Goal: Information Seeking & Learning: Compare options

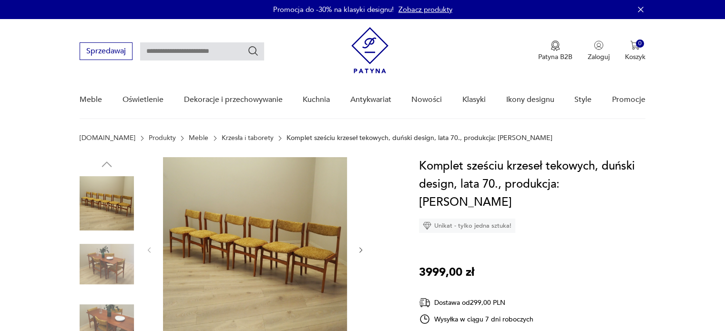
click at [263, 220] on img at bounding box center [255, 249] width 184 height 184
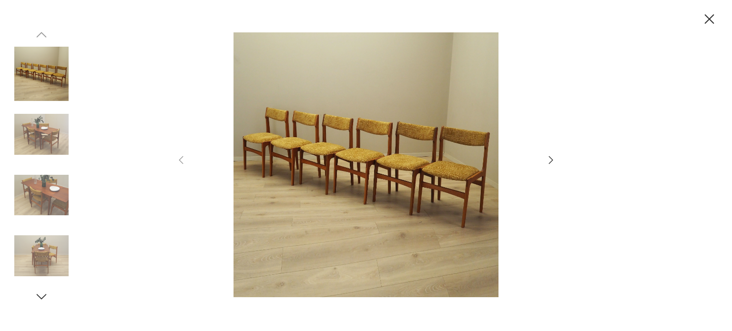
click at [376, 144] on img at bounding box center [366, 164] width 340 height 265
click at [47, 132] on img at bounding box center [41, 134] width 54 height 54
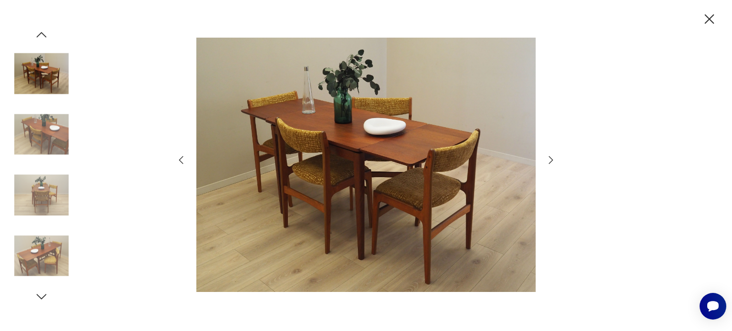
click at [551, 160] on icon "button" at bounding box center [551, 160] width 11 height 11
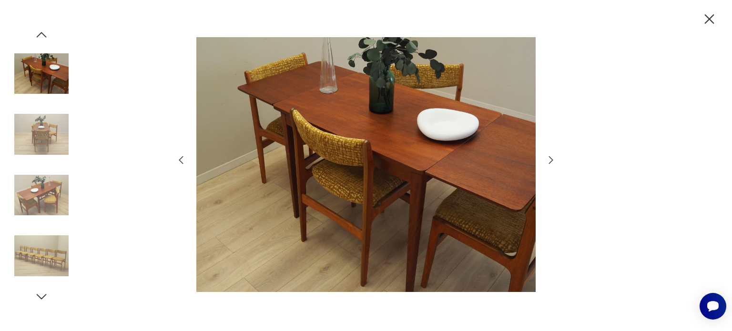
click at [300, 151] on img at bounding box center [366, 164] width 340 height 265
click at [550, 158] on icon "button" at bounding box center [551, 160] width 11 height 11
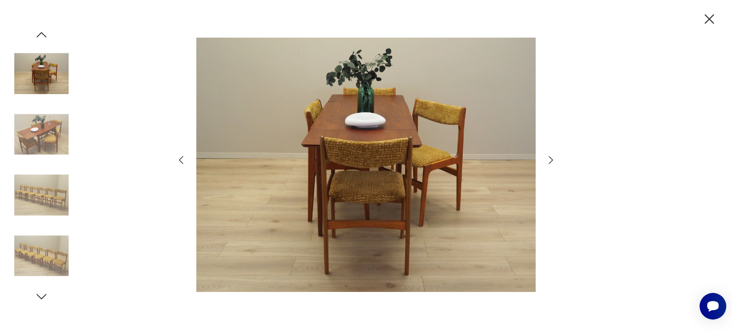
click at [550, 158] on icon "button" at bounding box center [551, 160] width 11 height 11
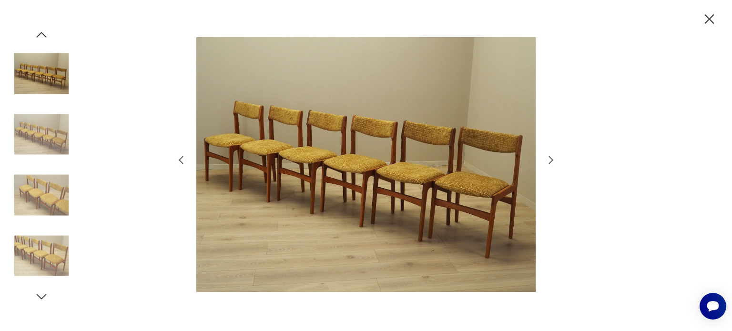
click at [549, 159] on icon "button" at bounding box center [551, 160] width 11 height 11
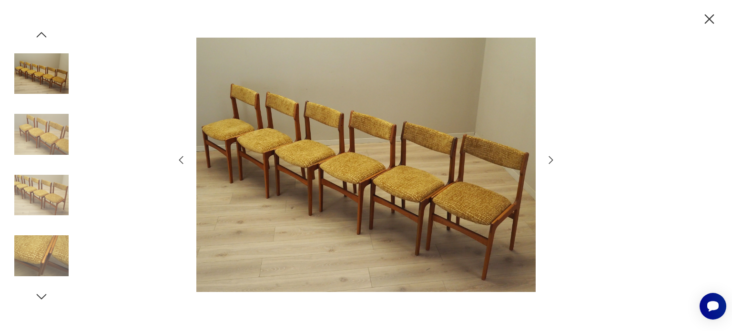
click at [549, 159] on icon "button" at bounding box center [551, 160] width 11 height 11
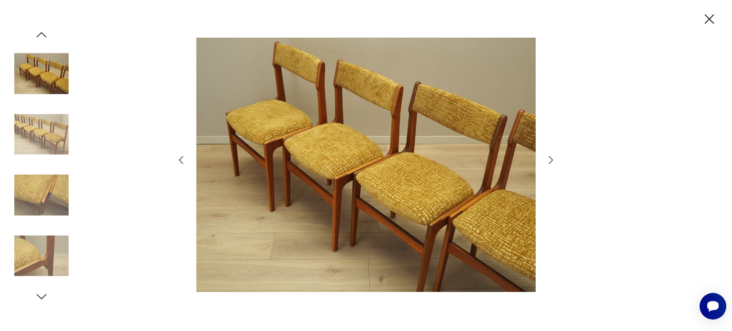
click at [549, 159] on icon "button" at bounding box center [551, 160] width 11 height 11
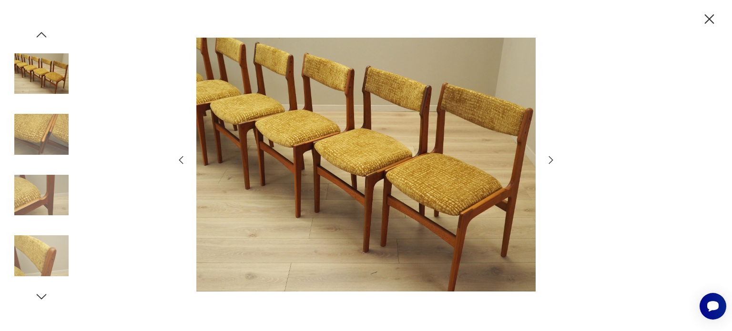
click at [452, 194] on img at bounding box center [366, 164] width 340 height 265
click at [551, 160] on icon "button" at bounding box center [551, 160] width 11 height 11
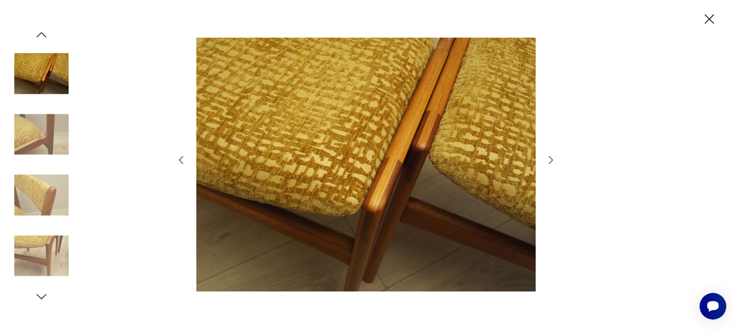
click at [551, 160] on icon "button" at bounding box center [551, 160] width 11 height 11
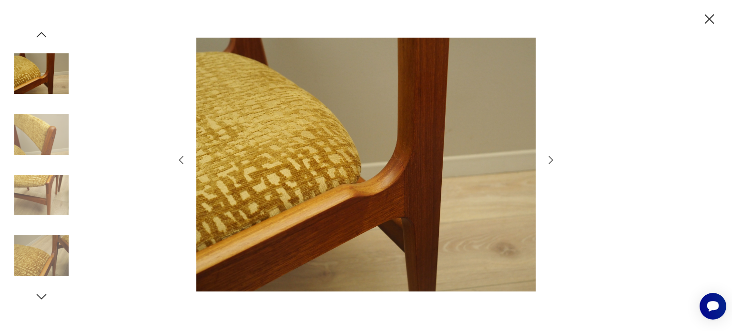
click at [551, 160] on icon "button" at bounding box center [551, 160] width 11 height 11
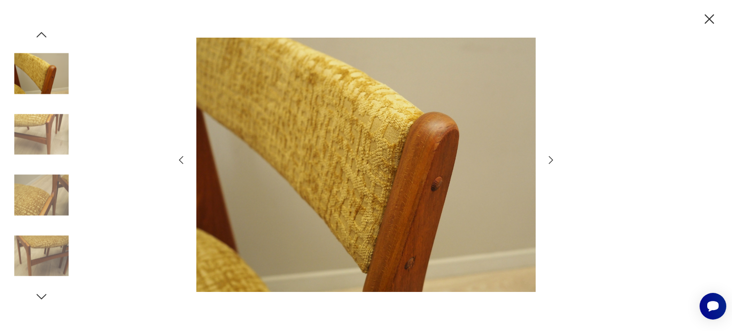
click at [551, 160] on icon "button" at bounding box center [551, 160] width 11 height 11
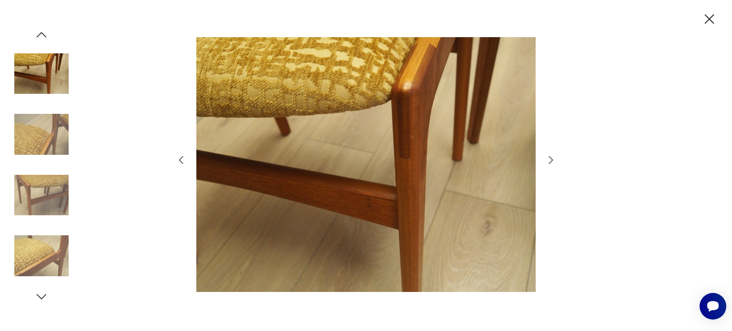
click at [551, 160] on icon "button" at bounding box center [551, 160] width 11 height 11
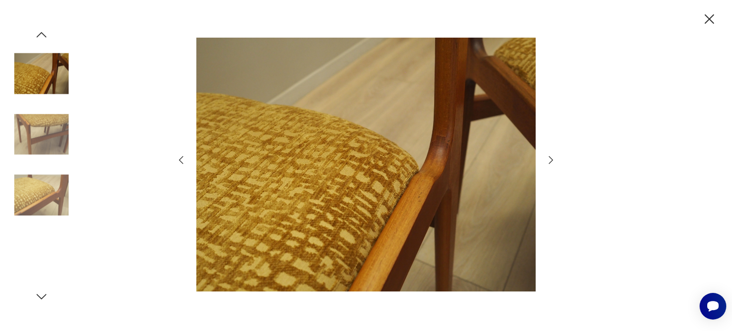
click at [551, 160] on icon "button" at bounding box center [551, 160] width 11 height 11
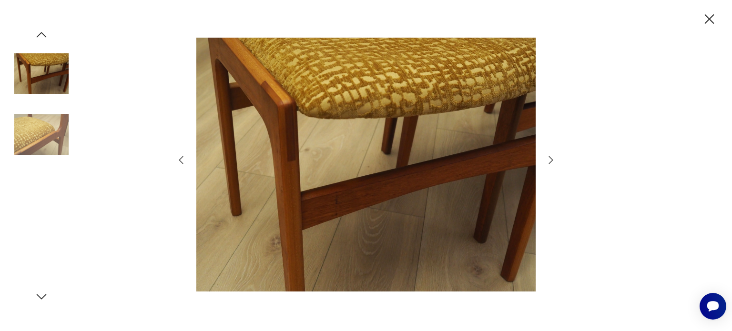
click at [551, 160] on icon "button" at bounding box center [551, 160] width 11 height 11
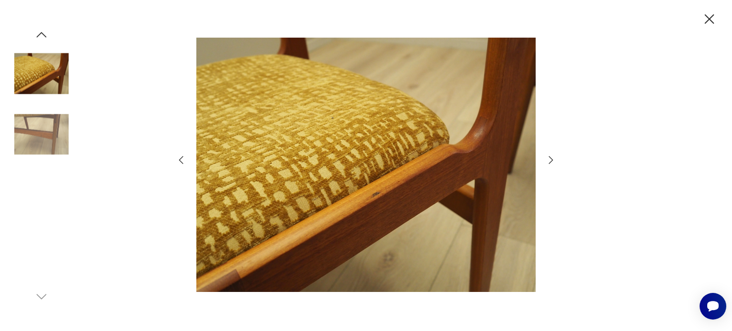
click at [551, 160] on icon "button" at bounding box center [551, 160] width 11 height 11
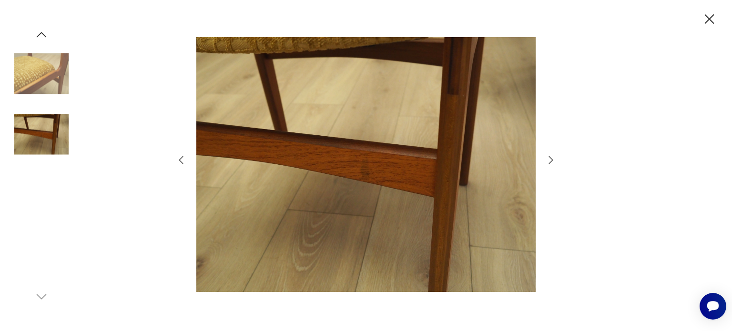
click at [551, 160] on icon "button" at bounding box center [551, 160] width 11 height 11
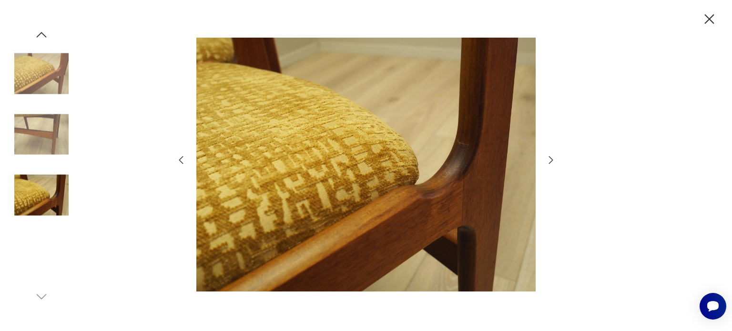
click at [551, 160] on icon "button" at bounding box center [551, 160] width 11 height 11
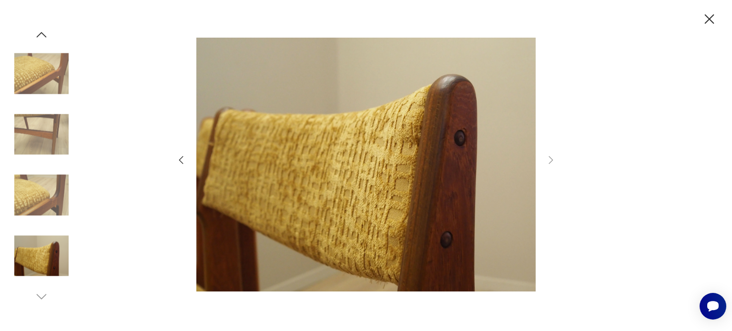
click at [706, 23] on icon "button" at bounding box center [710, 19] width 10 height 10
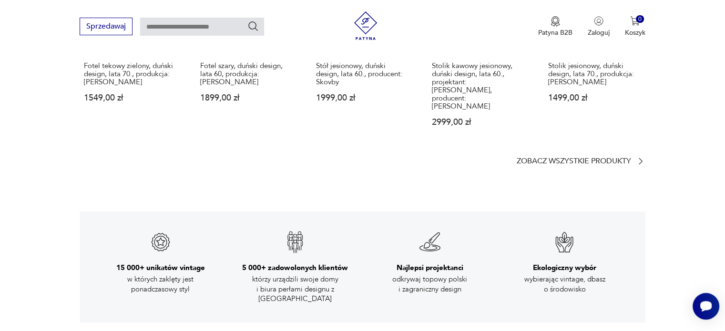
scroll to position [1431, 0]
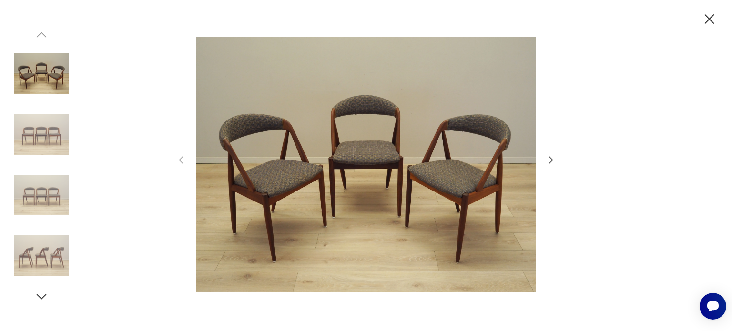
click at [551, 162] on icon "button" at bounding box center [551, 160] width 4 height 8
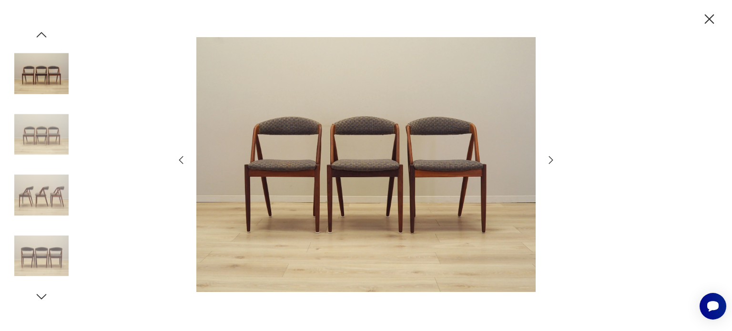
click at [551, 162] on icon "button" at bounding box center [551, 160] width 4 height 8
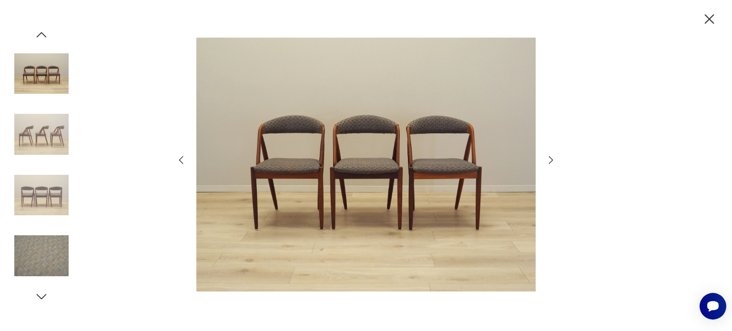
click at [551, 162] on icon "button" at bounding box center [551, 160] width 4 height 8
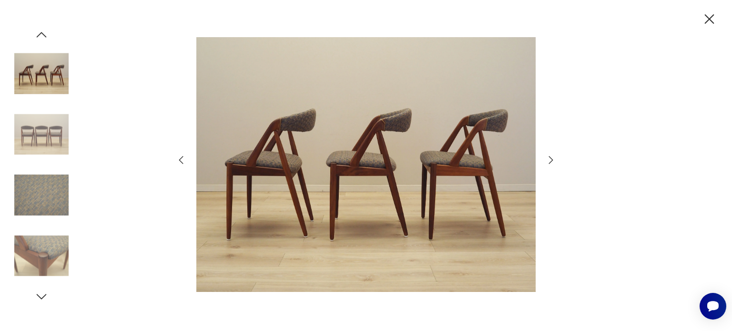
click at [551, 162] on icon "button" at bounding box center [551, 160] width 4 height 8
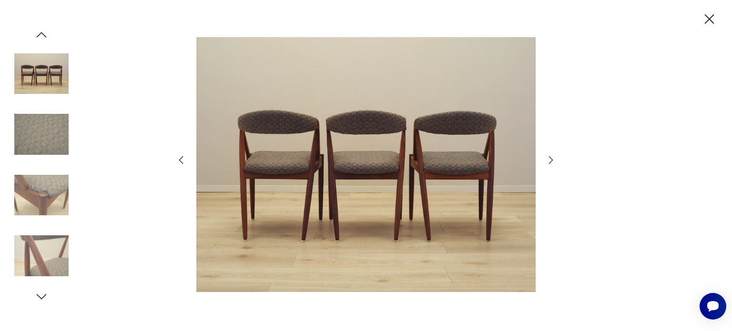
click at [551, 162] on icon "button" at bounding box center [551, 160] width 4 height 8
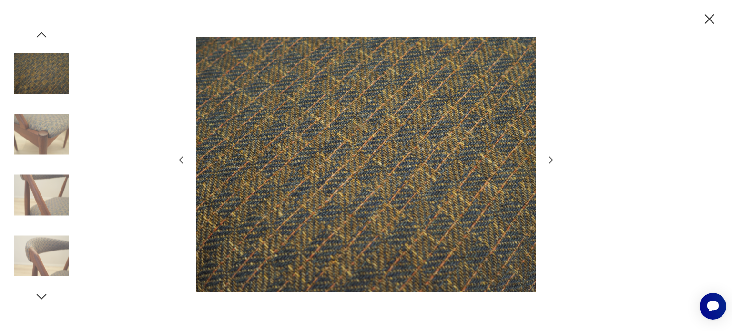
click at [551, 162] on icon "button" at bounding box center [551, 160] width 4 height 8
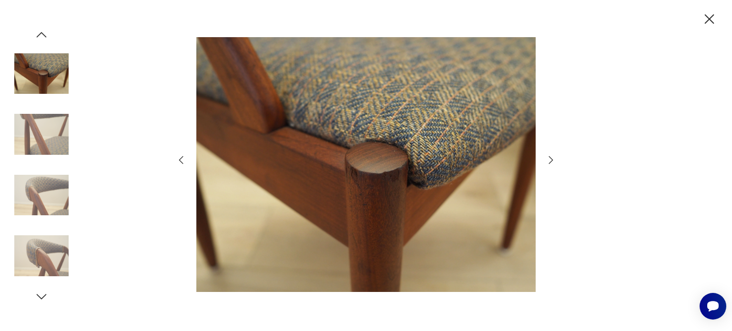
click at [551, 162] on icon "button" at bounding box center [551, 160] width 4 height 8
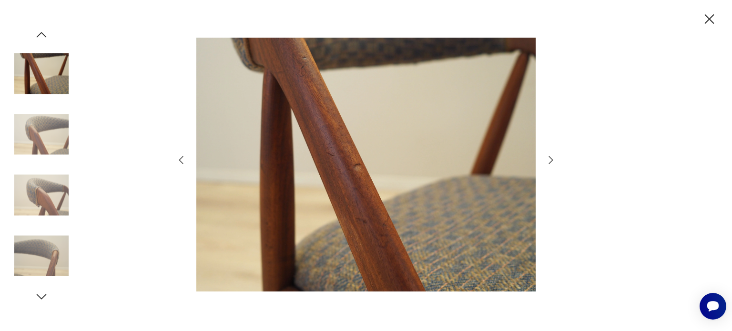
click at [551, 162] on icon "button" at bounding box center [551, 160] width 4 height 8
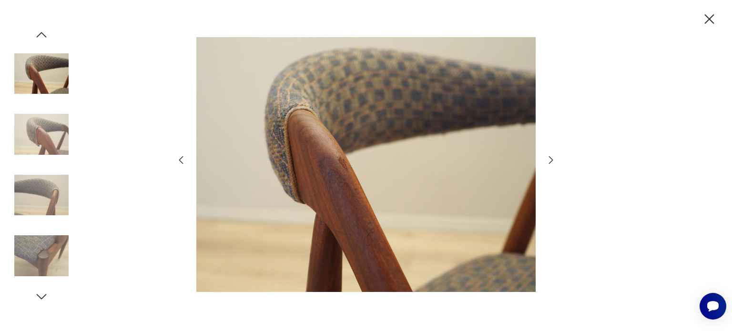
click at [551, 162] on icon "button" at bounding box center [551, 160] width 4 height 8
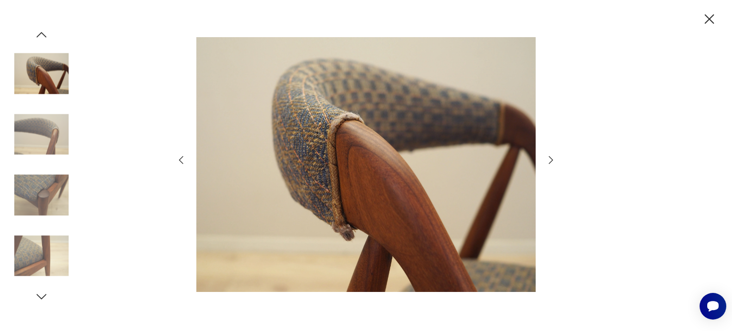
click at [551, 162] on icon "button" at bounding box center [551, 160] width 4 height 8
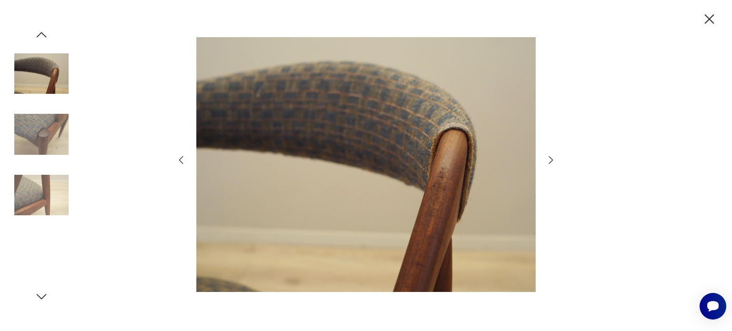
click at [551, 162] on icon "button" at bounding box center [551, 160] width 4 height 8
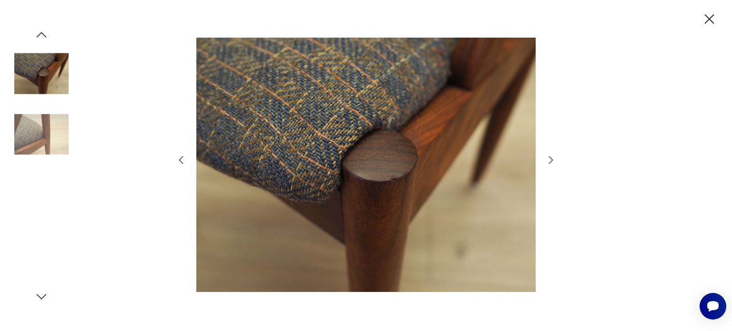
click at [551, 162] on icon "button" at bounding box center [551, 160] width 4 height 8
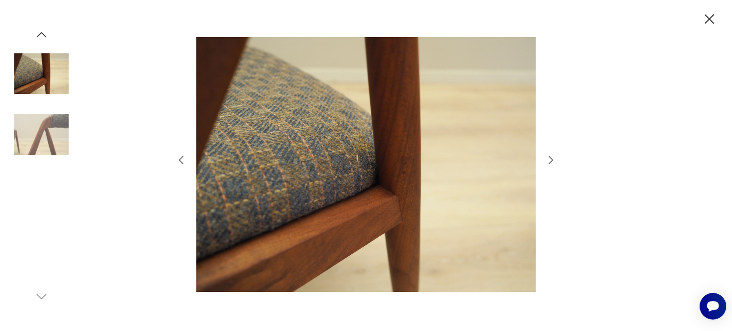
click at [551, 162] on icon "button" at bounding box center [551, 160] width 4 height 8
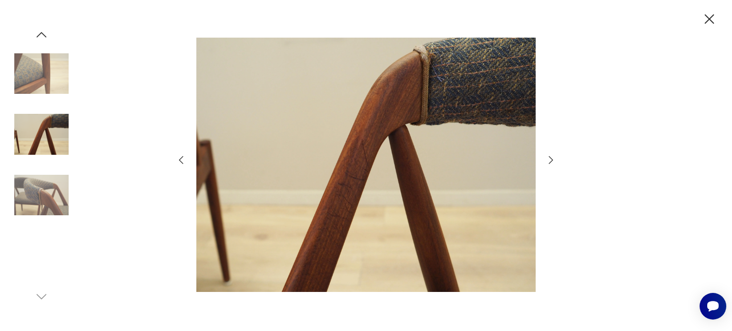
click at [551, 162] on icon "button" at bounding box center [551, 160] width 4 height 8
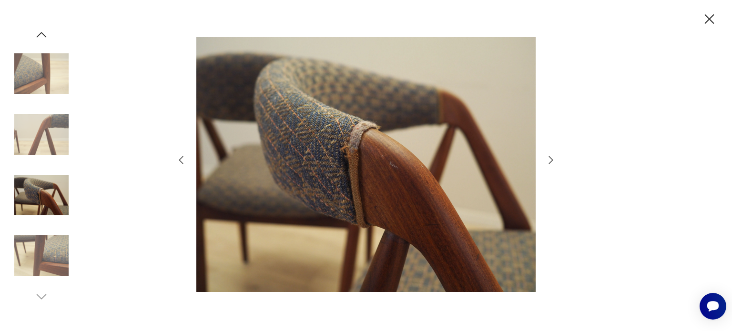
click at [551, 162] on icon "button" at bounding box center [551, 160] width 4 height 8
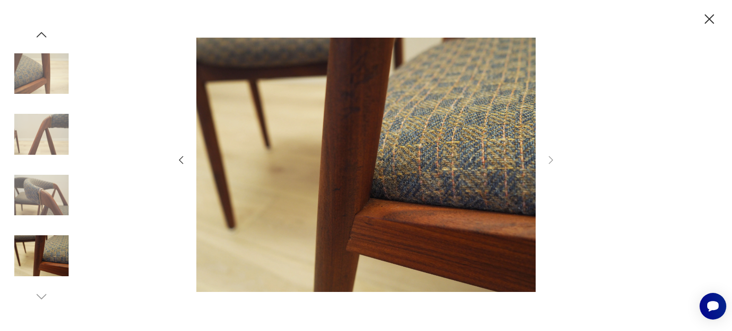
click at [710, 21] on icon "button" at bounding box center [709, 19] width 17 height 17
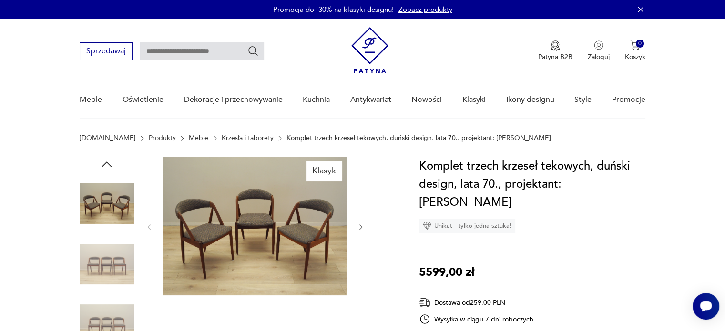
click at [291, 234] on img at bounding box center [255, 226] width 184 height 138
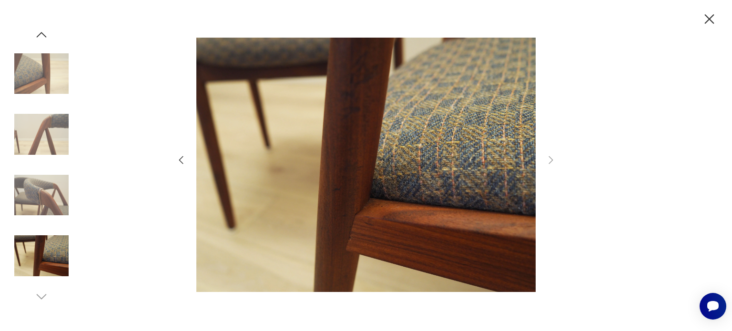
click at [41, 34] on icon "button" at bounding box center [41, 35] width 14 height 14
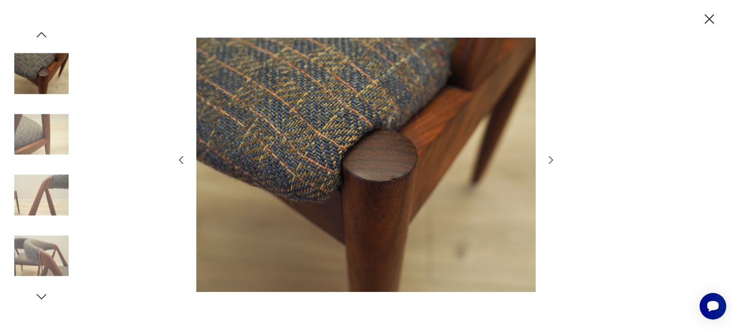
click at [41, 34] on icon "button" at bounding box center [41, 35] width 14 height 14
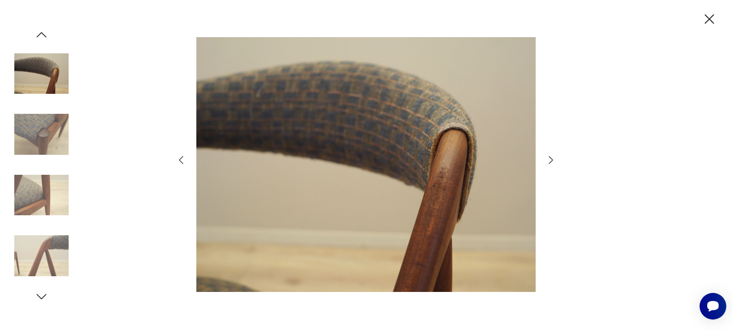
click at [41, 34] on icon "button" at bounding box center [41, 35] width 14 height 14
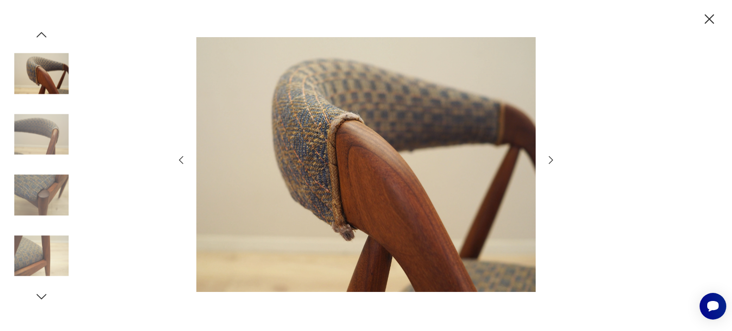
click at [41, 34] on icon "button" at bounding box center [41, 35] width 14 height 14
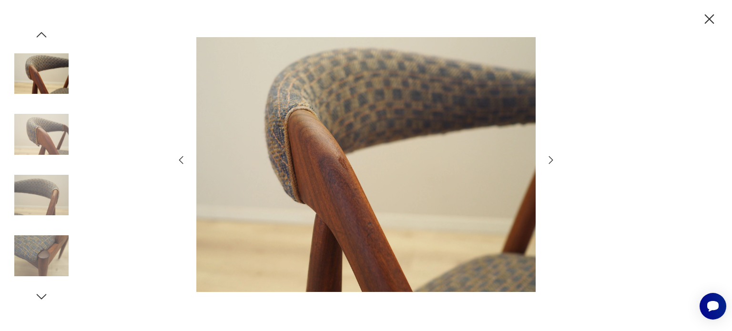
click at [41, 34] on icon "button" at bounding box center [41, 35] width 14 height 14
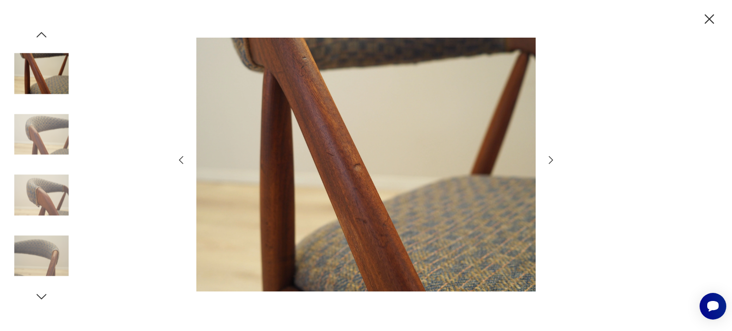
click at [41, 34] on icon "button" at bounding box center [41, 35] width 14 height 14
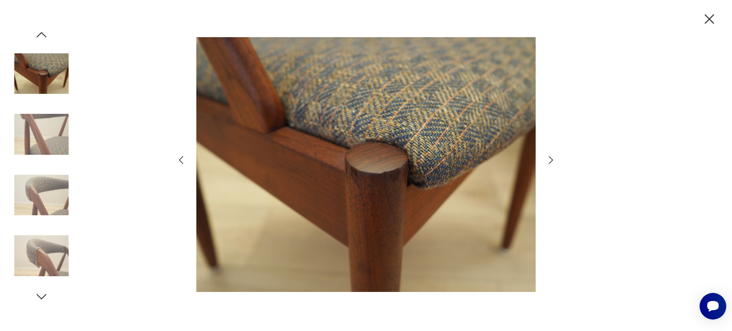
click at [41, 34] on icon "button" at bounding box center [41, 35] width 14 height 14
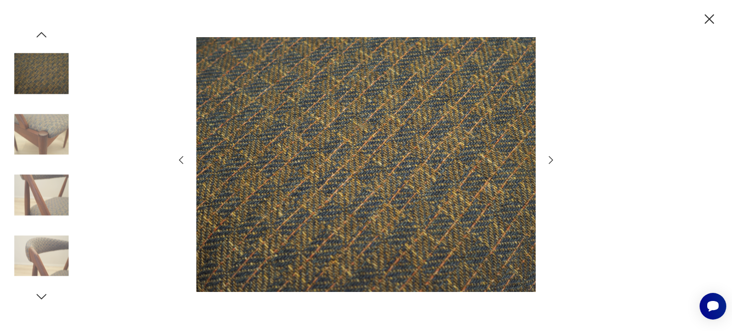
click at [41, 34] on icon "button" at bounding box center [41, 35] width 14 height 14
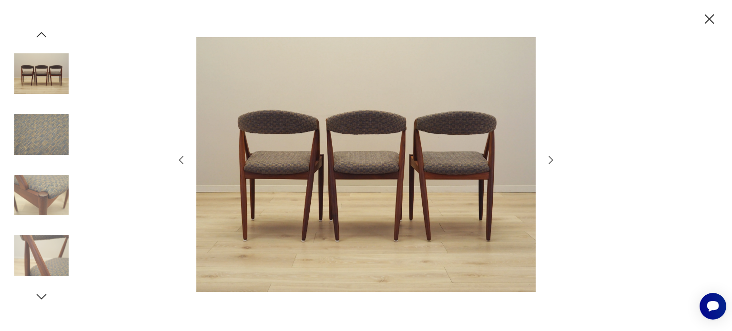
click at [41, 34] on icon "button" at bounding box center [41, 35] width 14 height 14
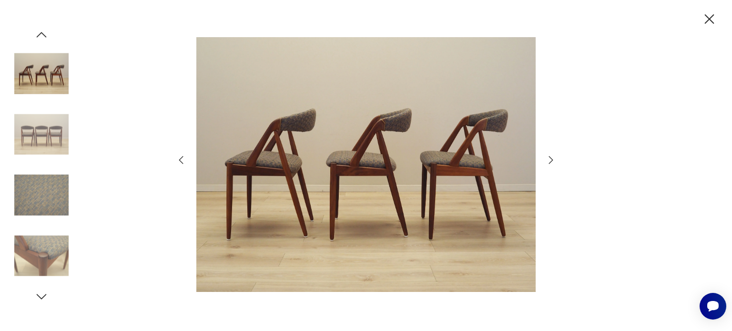
click at [41, 34] on icon "button" at bounding box center [41, 35] width 14 height 14
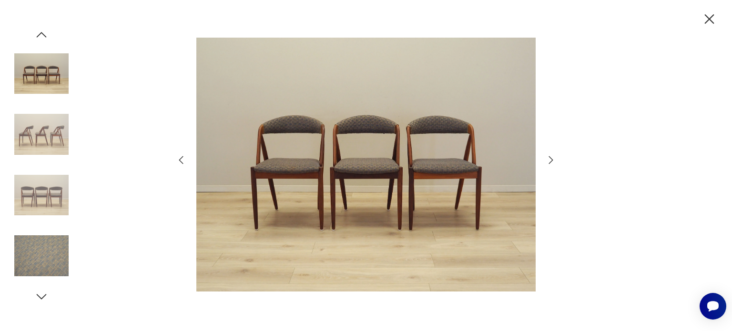
click at [33, 71] on img at bounding box center [41, 74] width 54 height 54
click at [41, 36] on icon "button" at bounding box center [41, 35] width 14 height 14
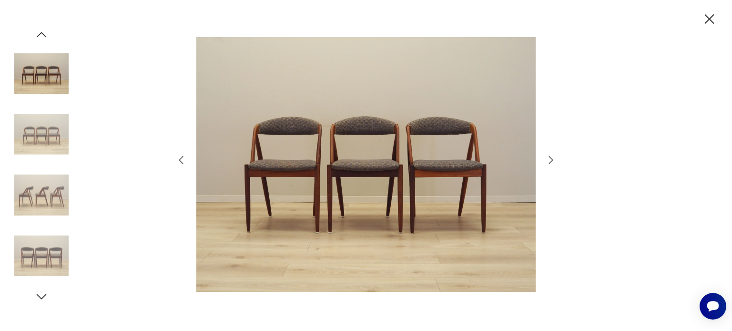
click at [701, 13] on icon "button" at bounding box center [709, 19] width 17 height 17
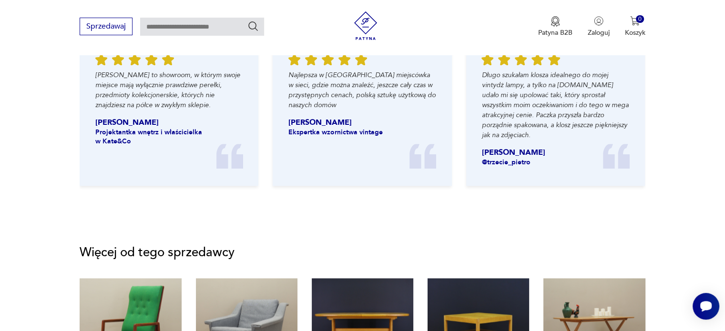
scroll to position [1288, 0]
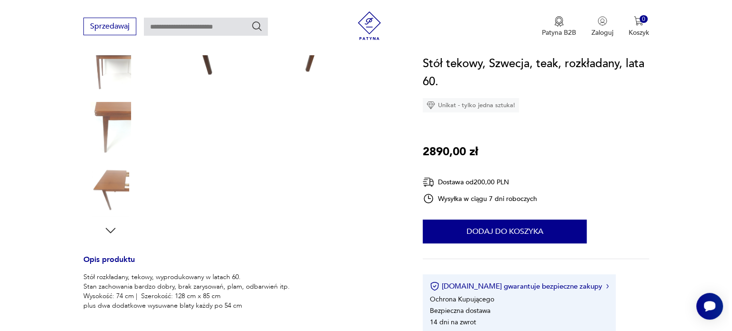
scroll to position [48, 0]
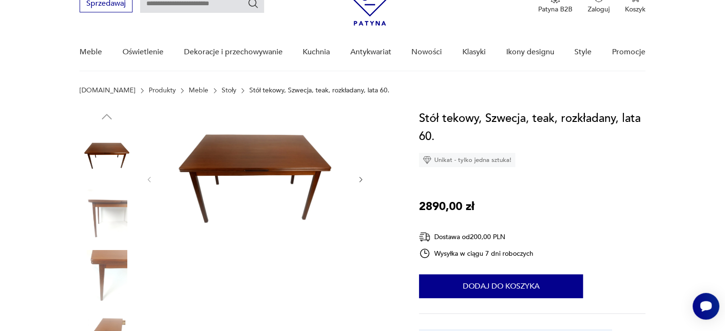
click at [245, 153] on img at bounding box center [255, 179] width 184 height 138
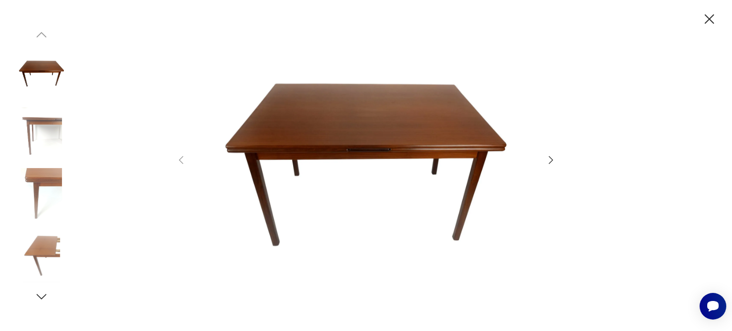
click at [551, 163] on icon "button" at bounding box center [551, 160] width 11 height 11
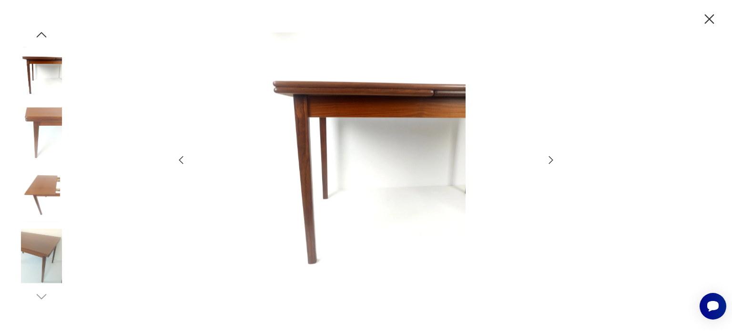
click at [549, 164] on icon "button" at bounding box center [551, 160] width 11 height 11
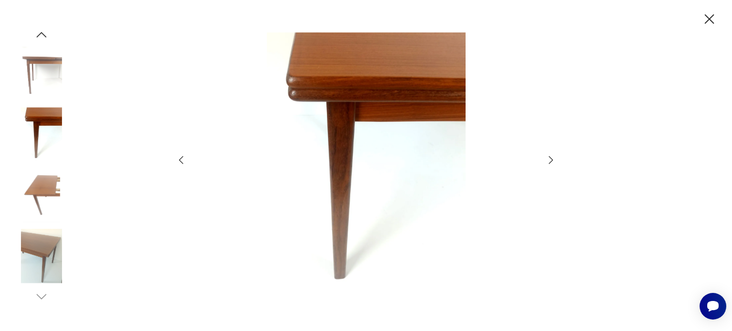
click at [549, 165] on icon "button" at bounding box center [551, 160] width 11 height 11
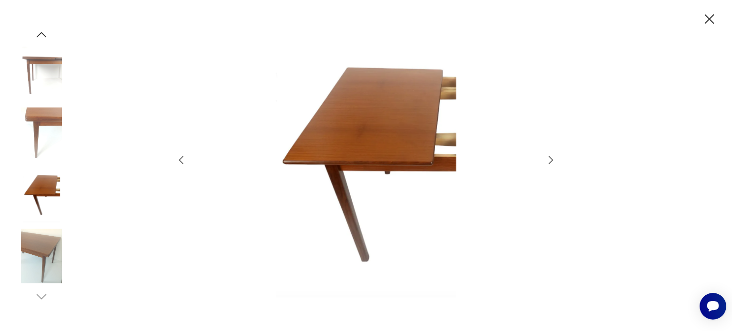
click at [549, 165] on icon "button" at bounding box center [551, 160] width 11 height 11
